Goal: Navigation & Orientation: Find specific page/section

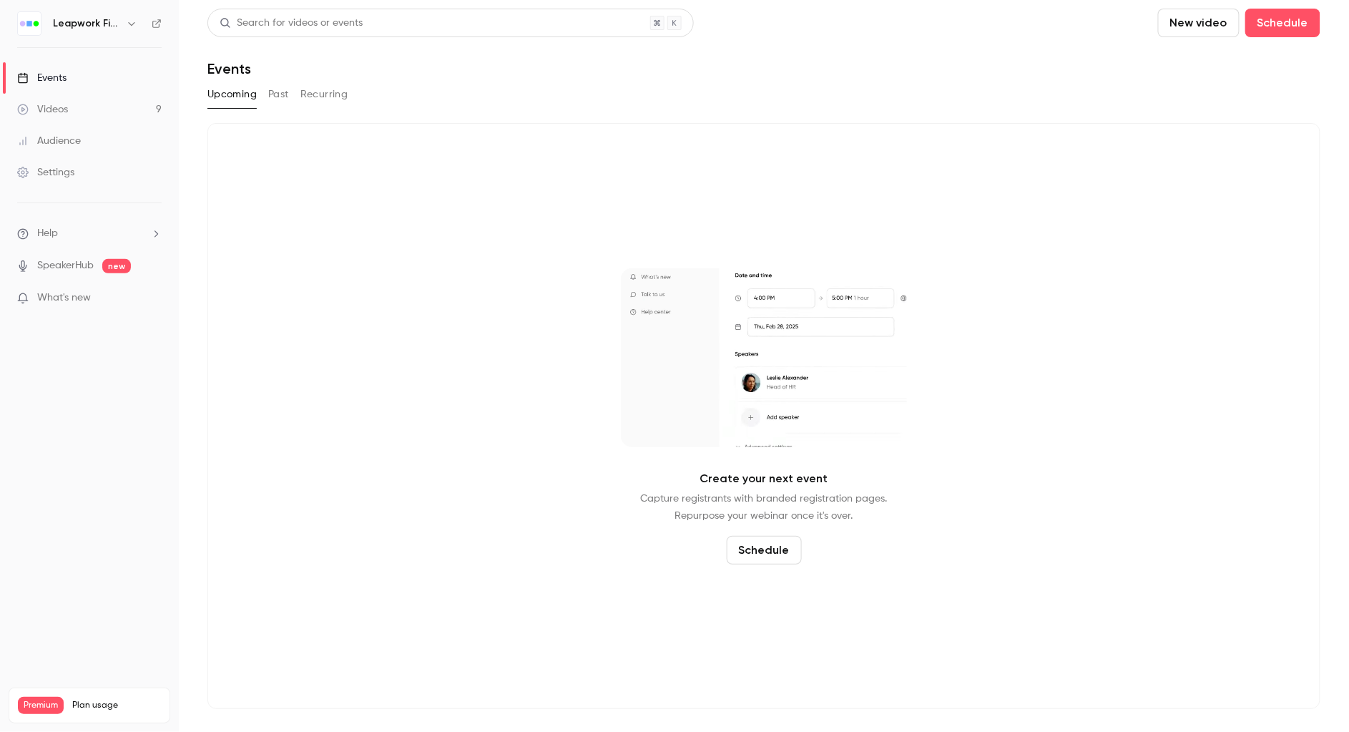
click at [123, 26] on button "button" at bounding box center [131, 23] width 17 height 17
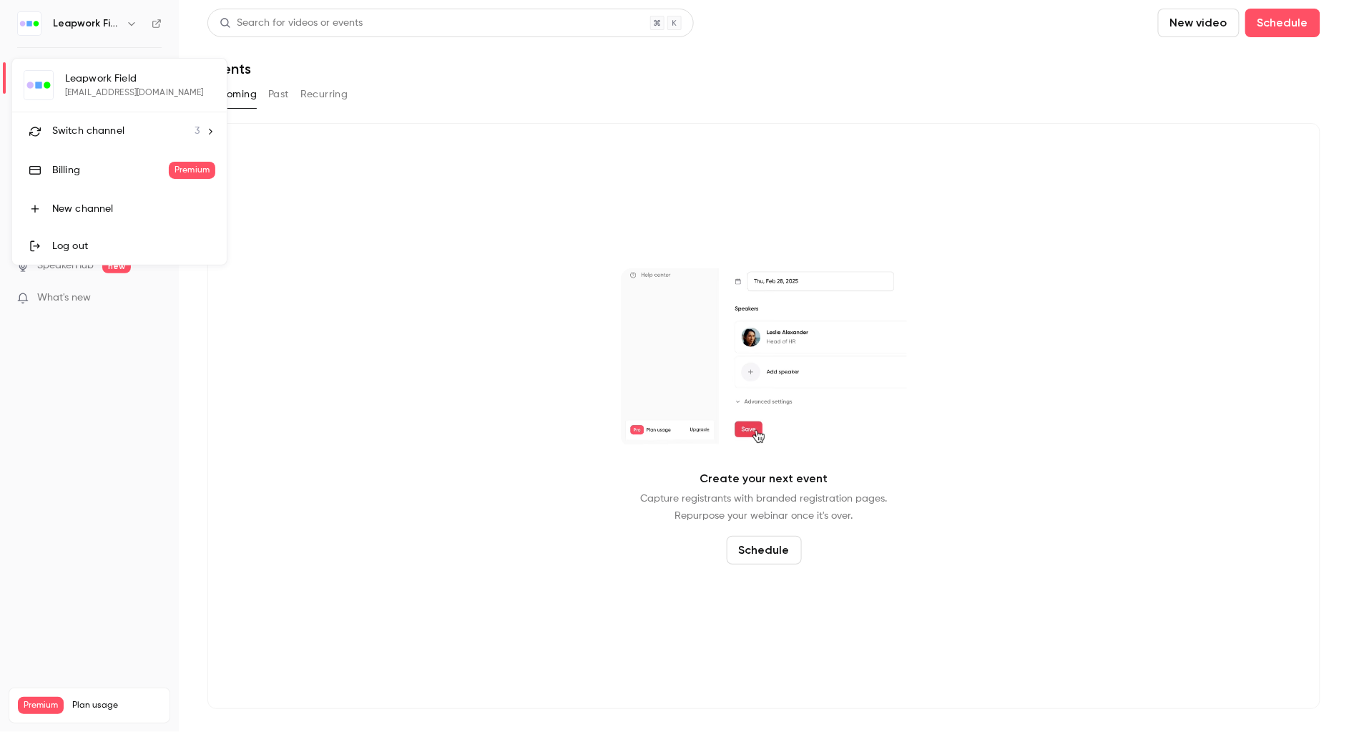
click at [110, 135] on span "Switch channel" at bounding box center [88, 131] width 72 height 15
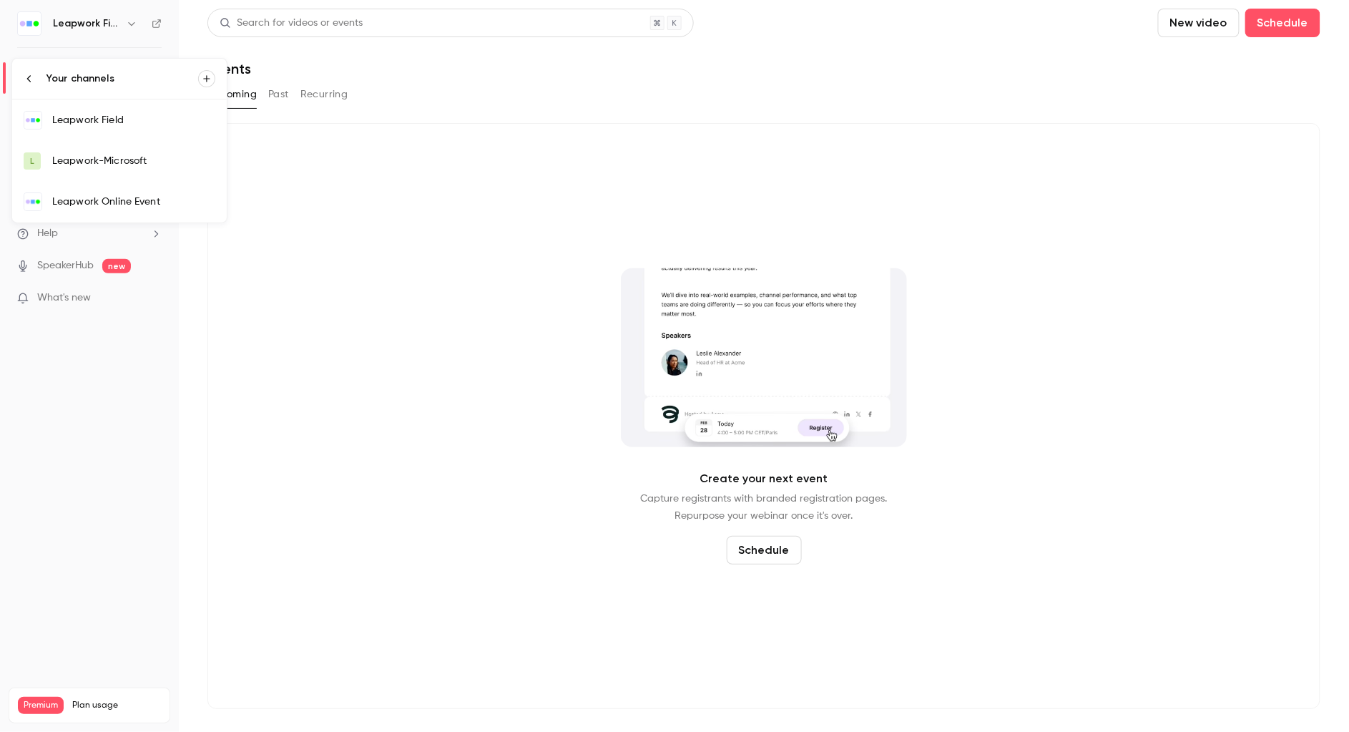
click at [127, 204] on div "Leapwork Online Event" at bounding box center [133, 202] width 163 height 14
click at [129, 31] on button "button" at bounding box center [131, 23] width 17 height 17
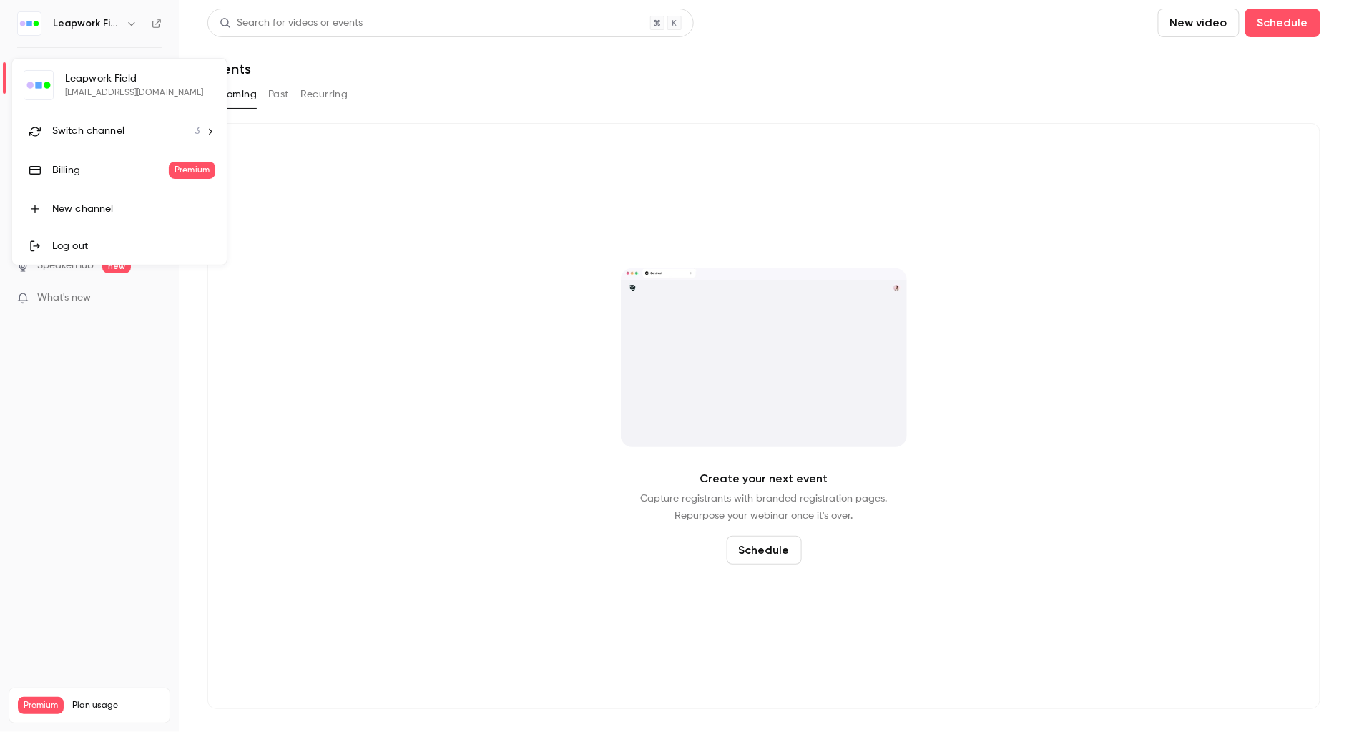
click at [106, 128] on span "Switch channel" at bounding box center [88, 131] width 72 height 15
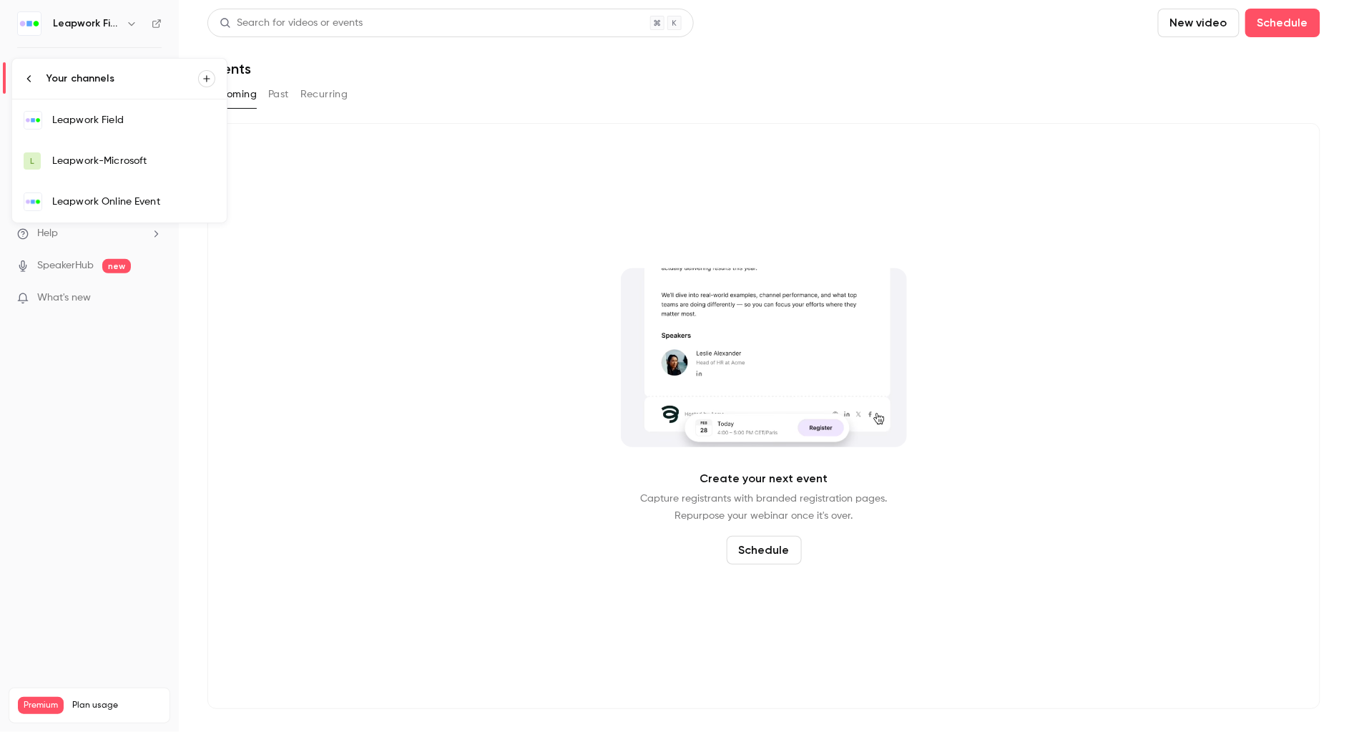
click at [99, 201] on div "Leapwork Online Event" at bounding box center [133, 202] width 163 height 14
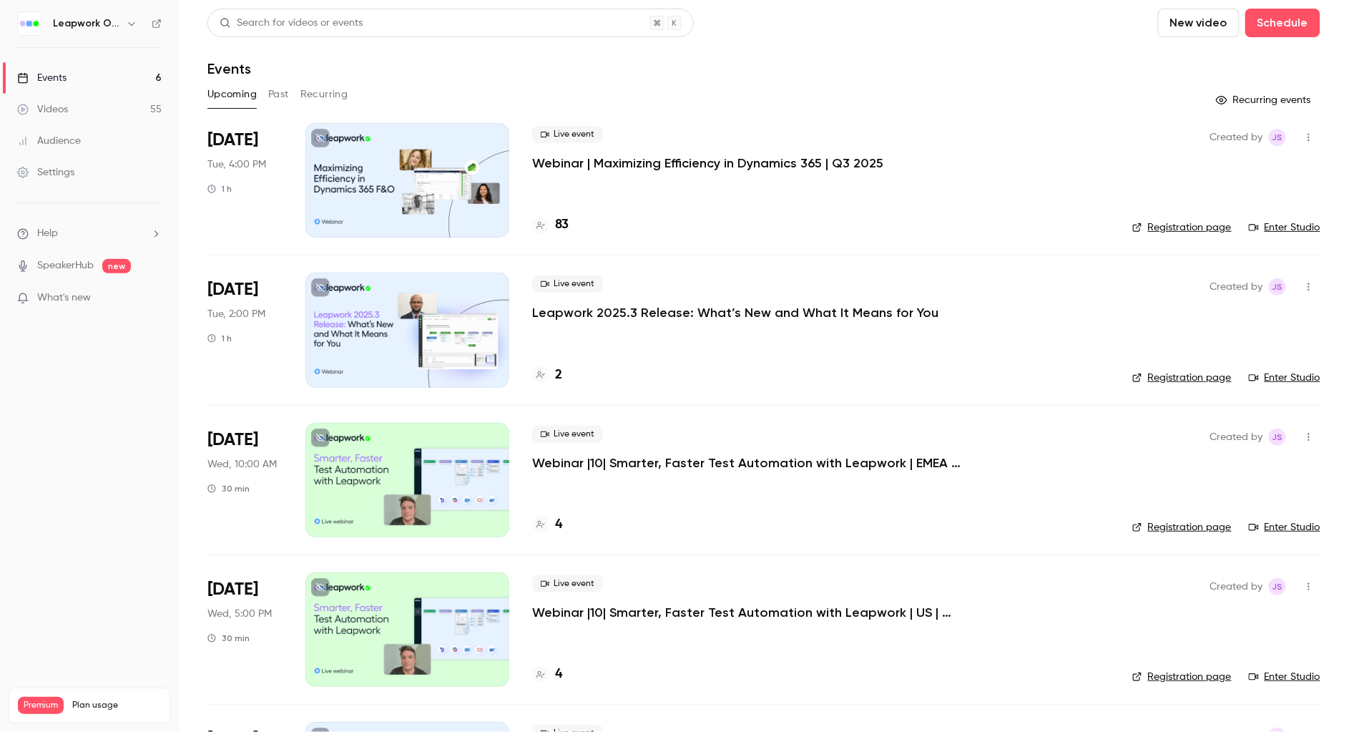
click at [634, 164] on p "Webinar | Maximizing Efficiency in Dynamics 365 | Q3 2025" at bounding box center [707, 162] width 351 height 17
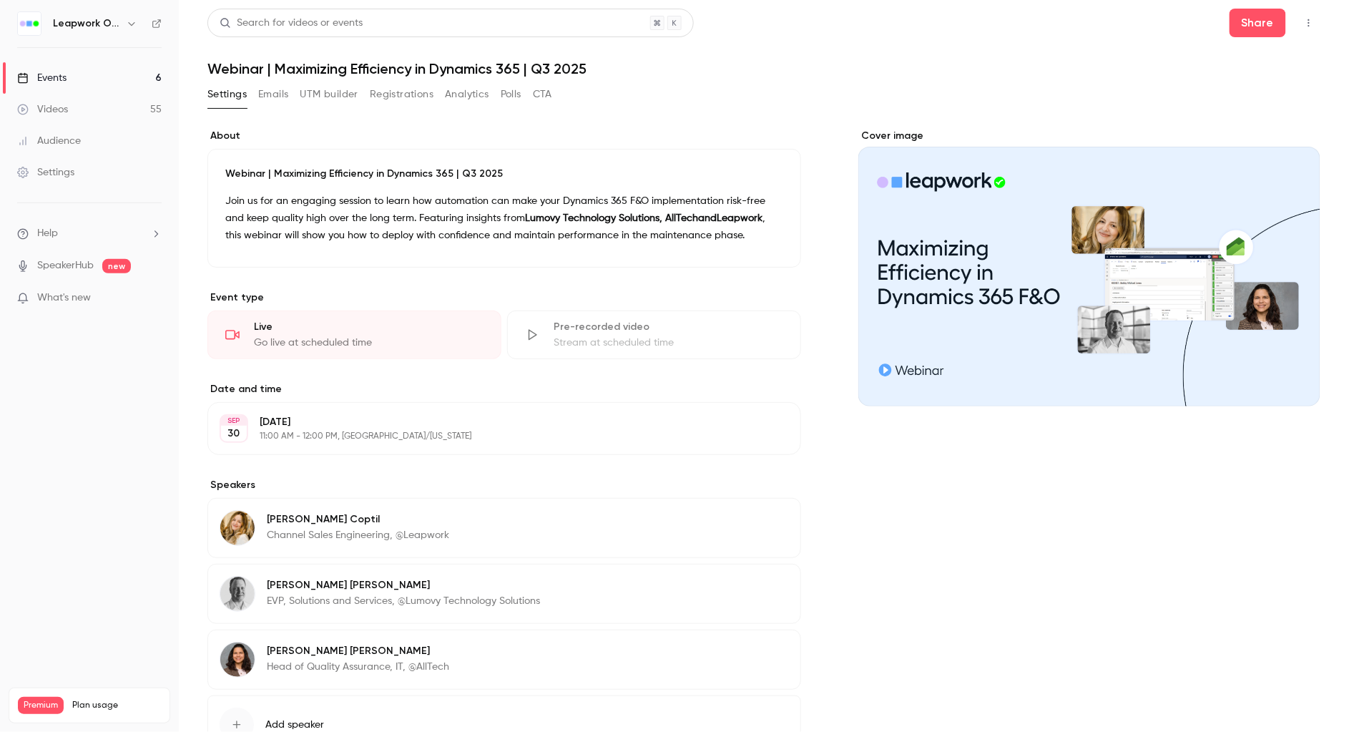
click at [1303, 18] on icon "button" at bounding box center [1308, 23] width 11 height 10
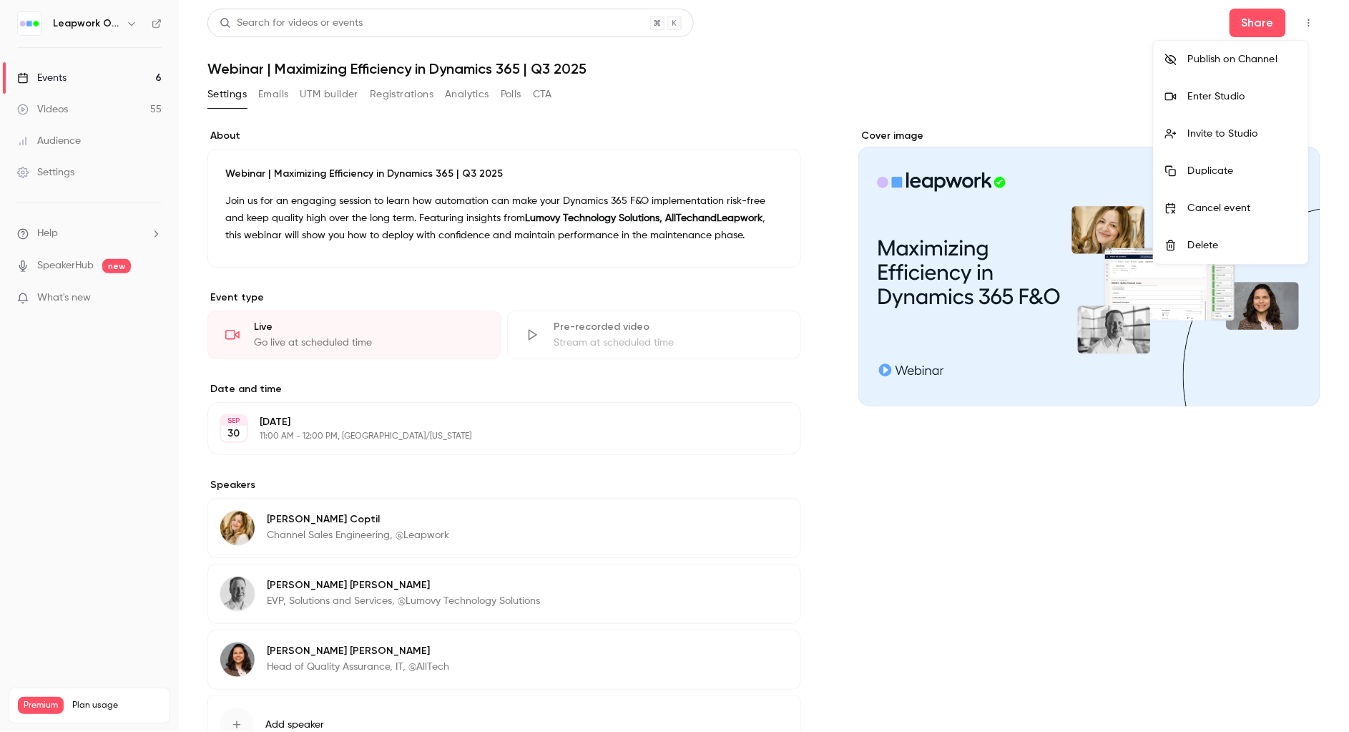
click at [1222, 95] on div "Enter Studio" at bounding box center [1242, 96] width 109 height 14
